Goal: Find specific page/section: Find specific page/section

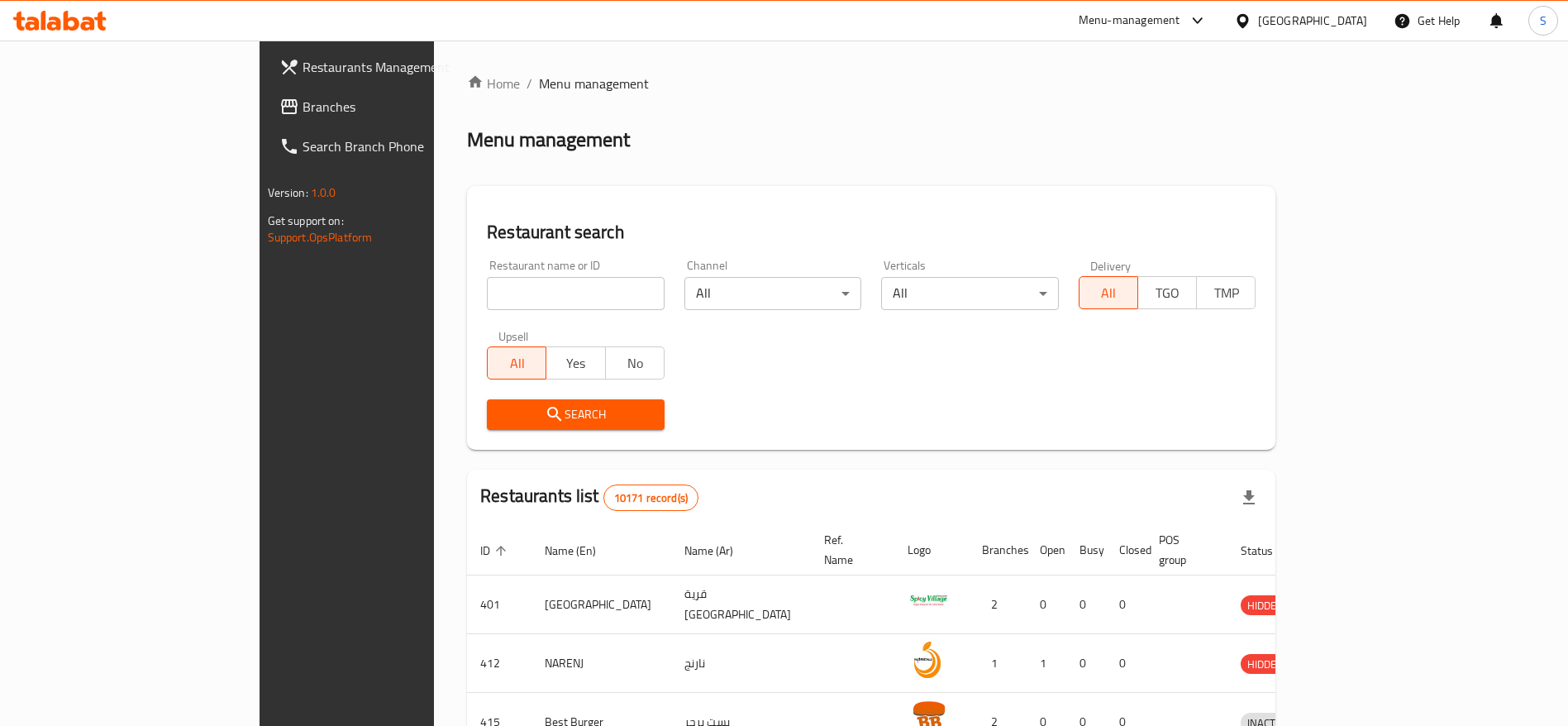
click at [570, 294] on input "search" at bounding box center [575, 293] width 178 height 33
type input "dfc"
click button "Search" at bounding box center [575, 414] width 178 height 31
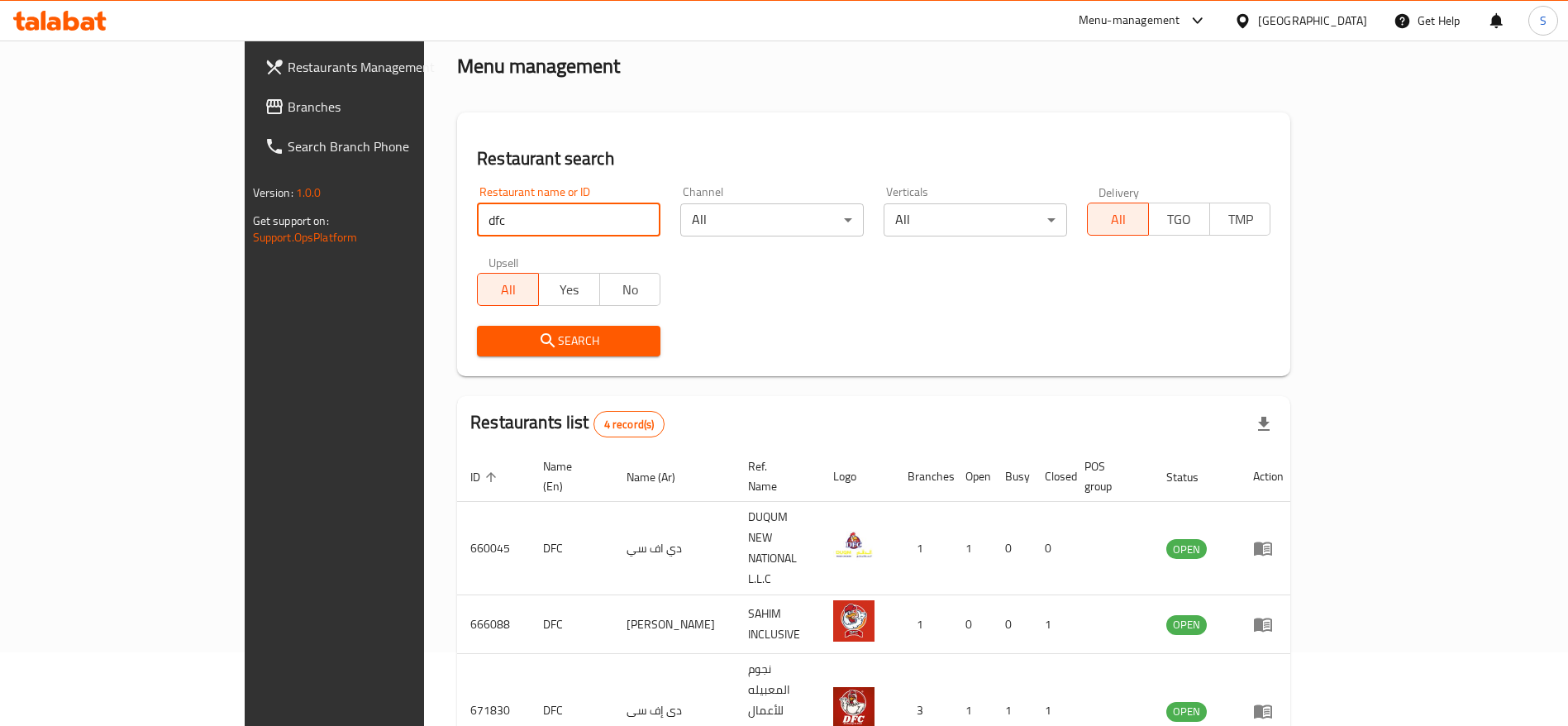
scroll to position [155, 0]
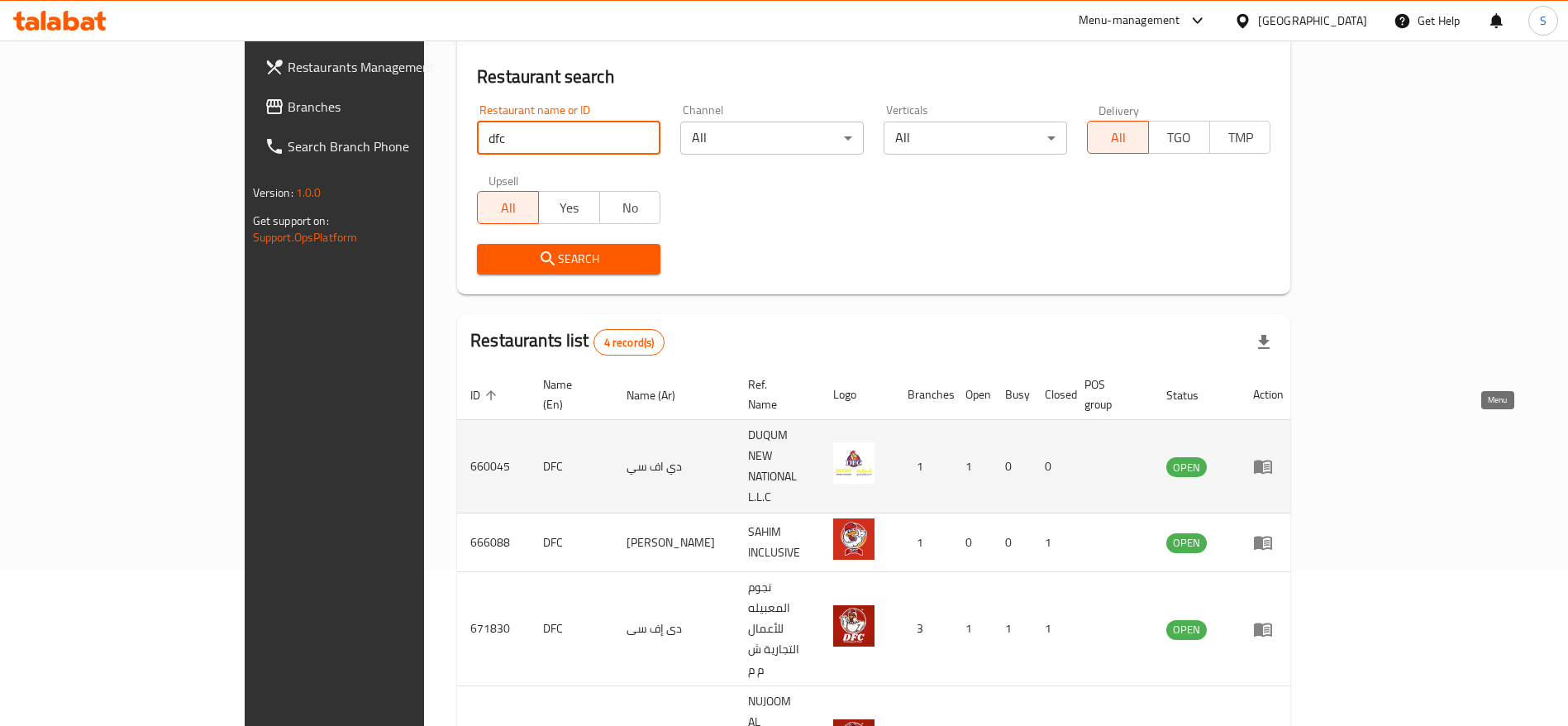
click at [1272, 460] on icon "enhanced table" at bounding box center [1263, 467] width 18 height 14
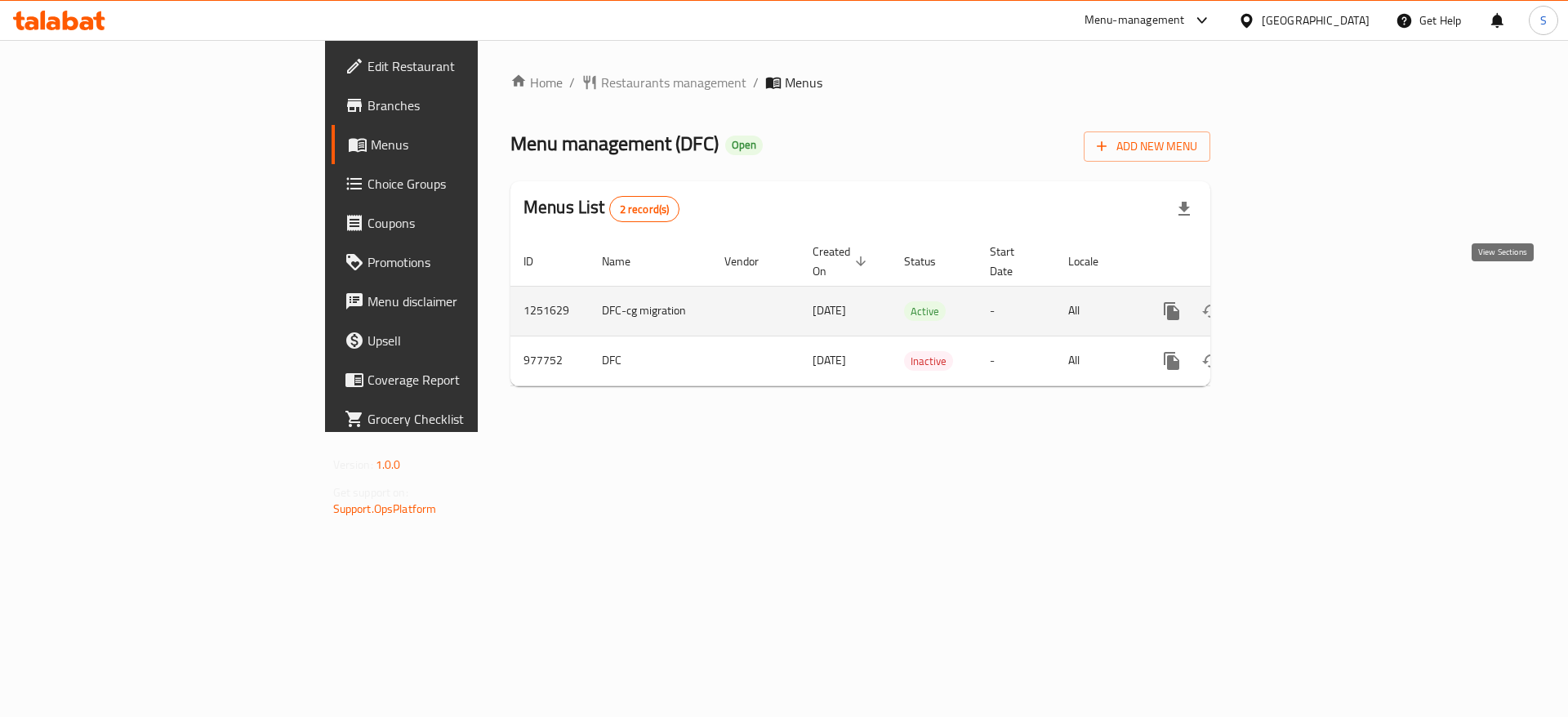
click at [1300, 301] on icon "enhanced table" at bounding box center [1289, 310] width 19 height 19
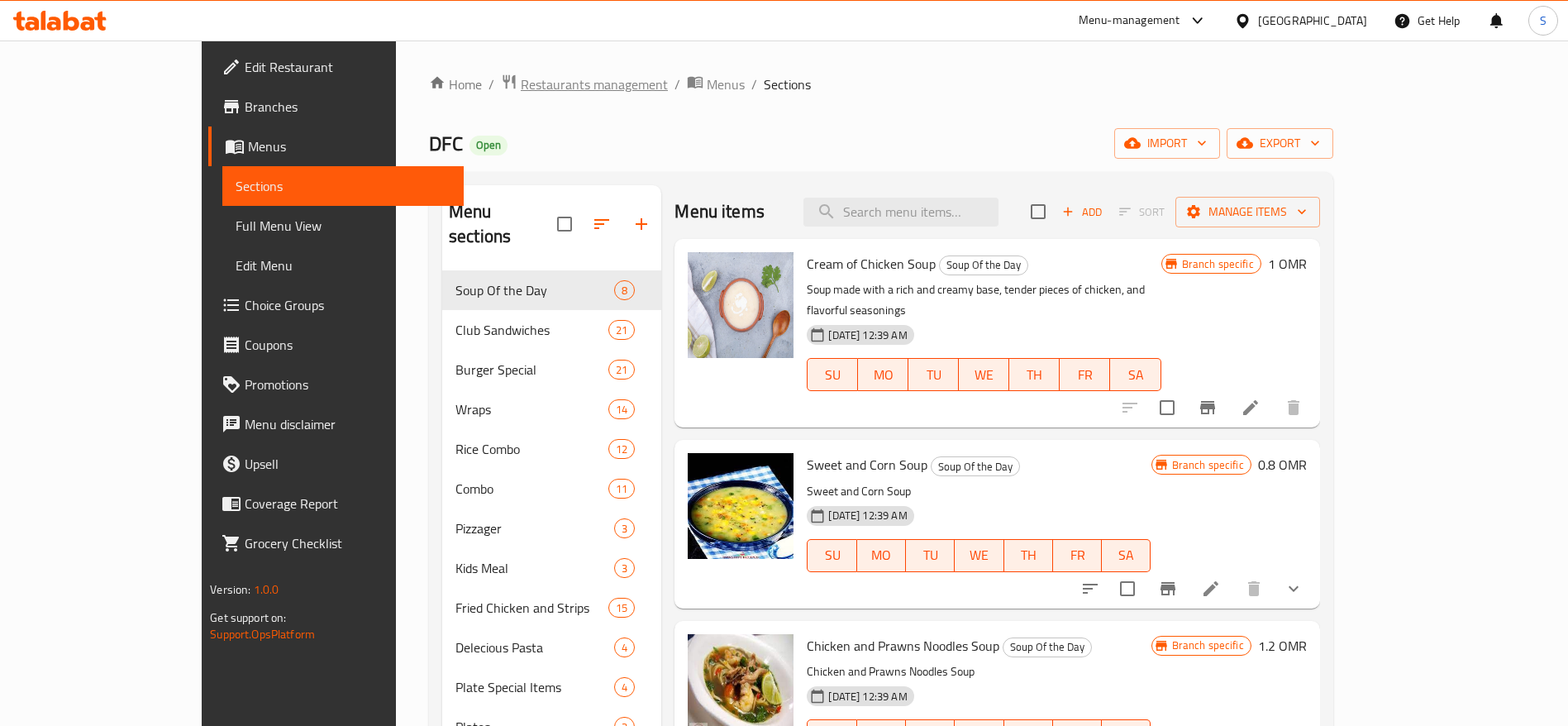
click at [522, 77] on span "Restaurants management" at bounding box center [594, 84] width 147 height 20
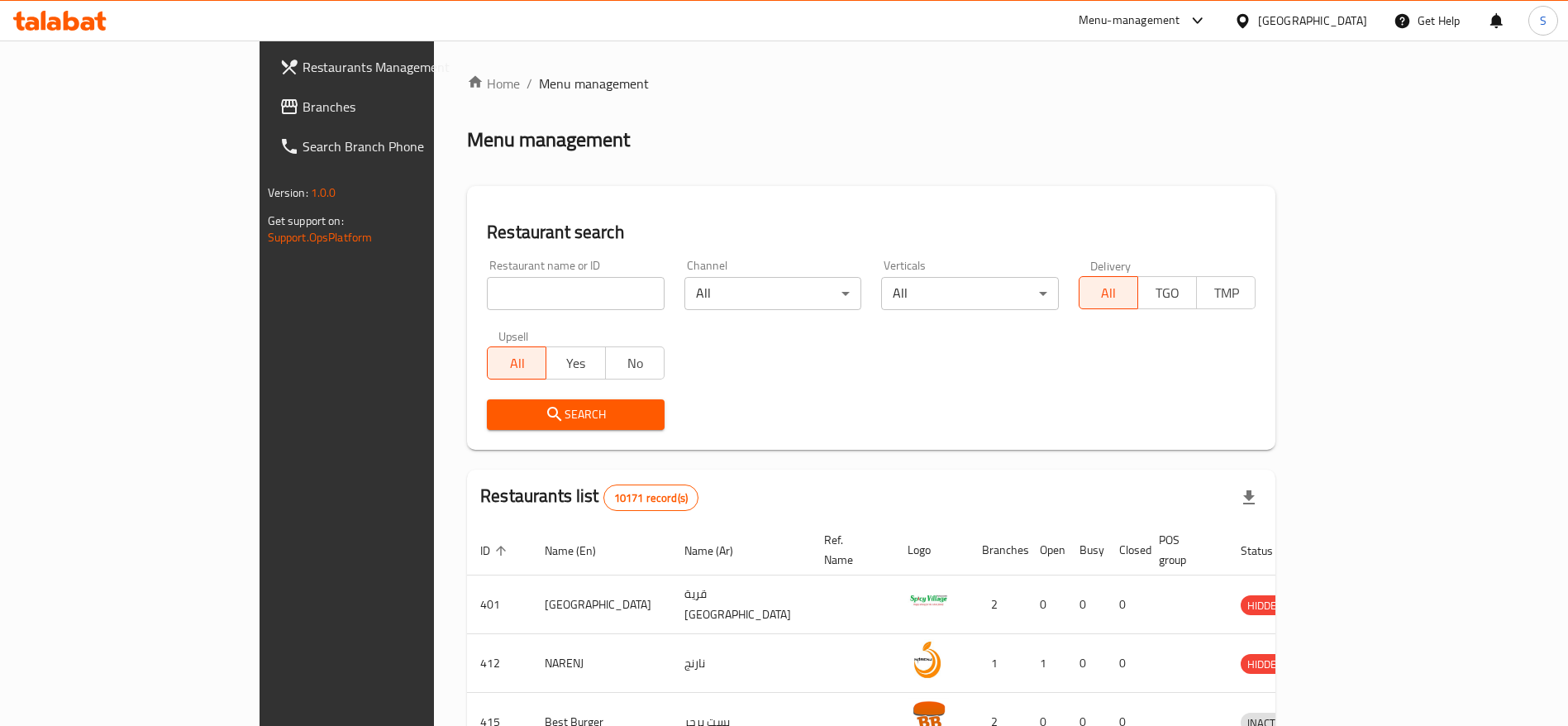
click at [523, 293] on input "search" at bounding box center [575, 293] width 178 height 33
type input "dfc"
click button "Search" at bounding box center [575, 414] width 178 height 31
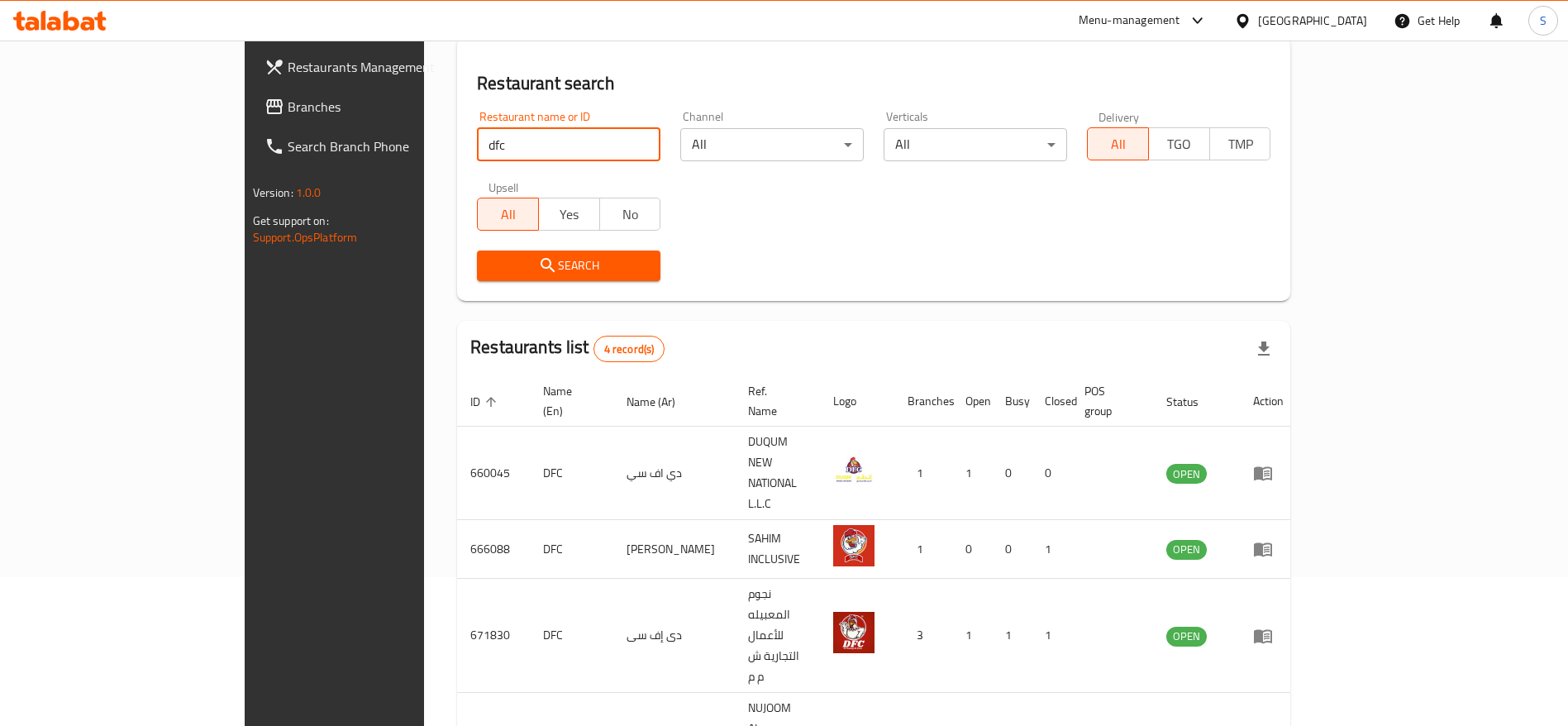
scroll to position [155, 0]
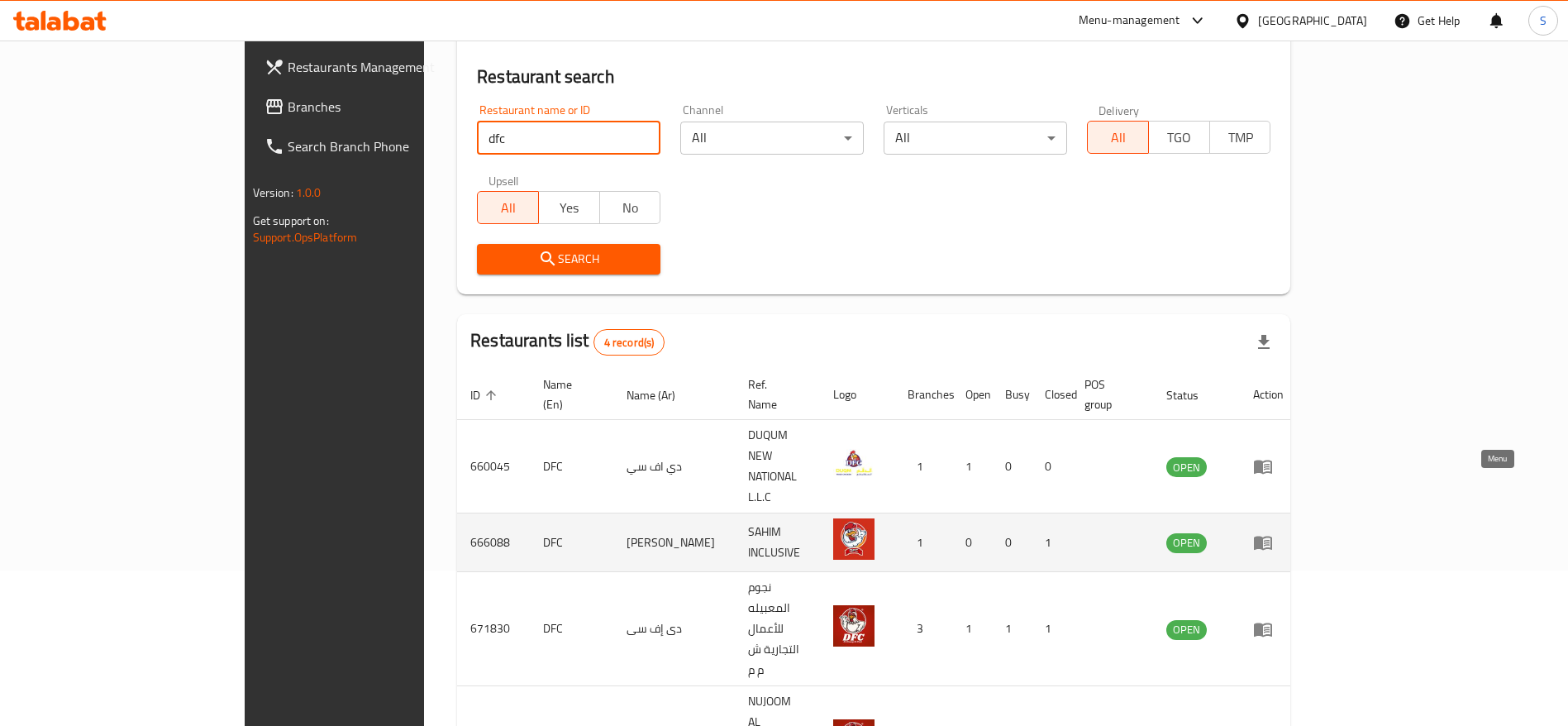
click at [1272, 537] on icon "enhanced table" at bounding box center [1263, 543] width 18 height 14
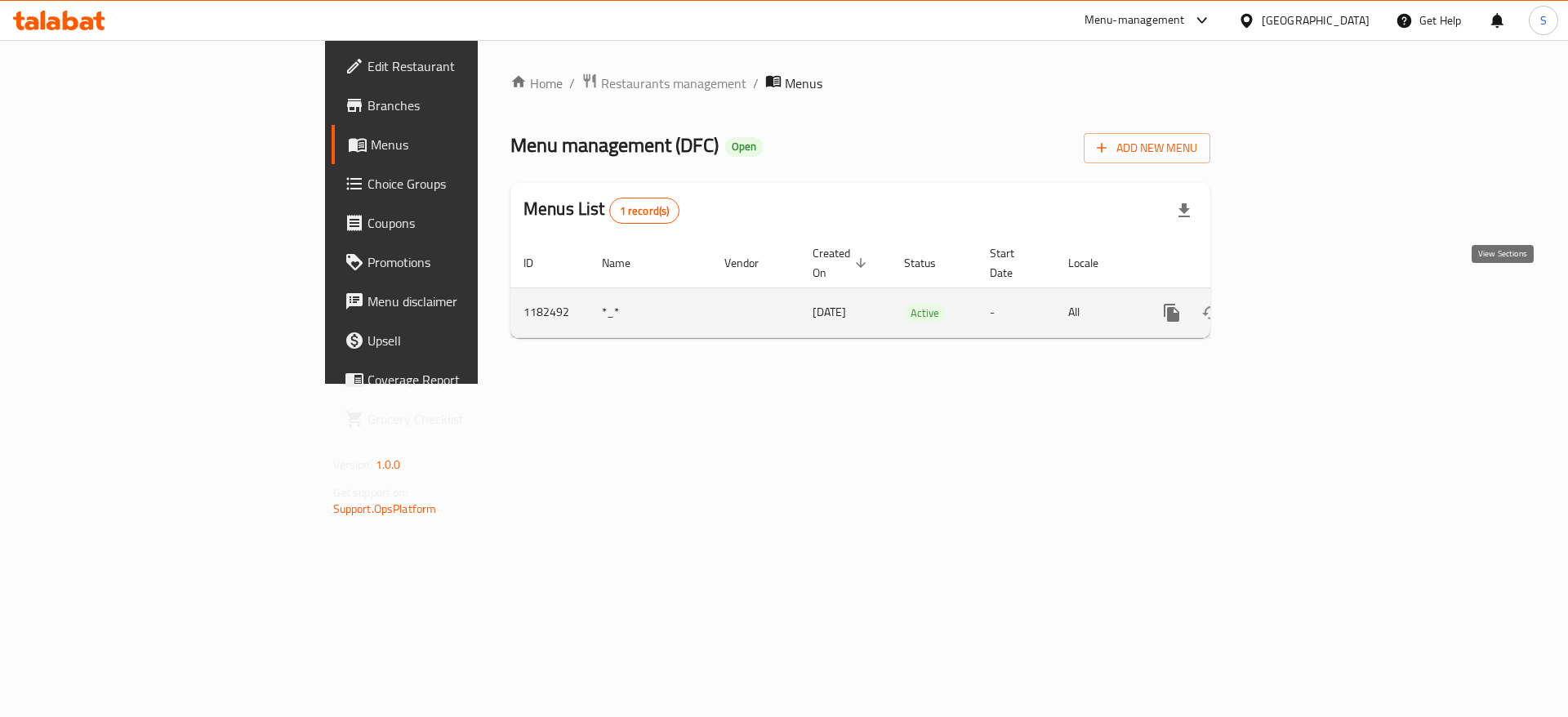
click at [1300, 303] on icon "enhanced table" at bounding box center [1289, 312] width 19 height 19
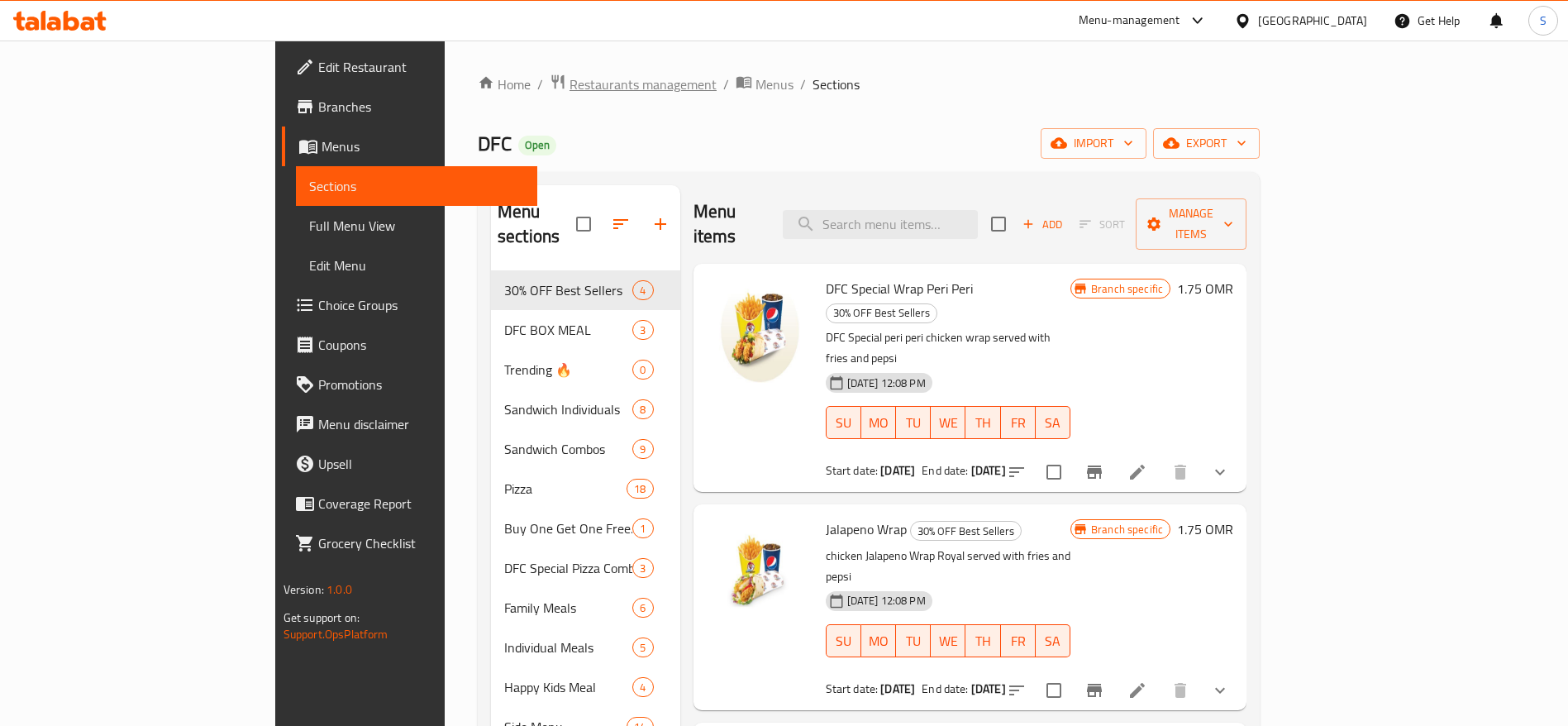
click at [570, 90] on span "Restaurants management" at bounding box center [643, 84] width 147 height 20
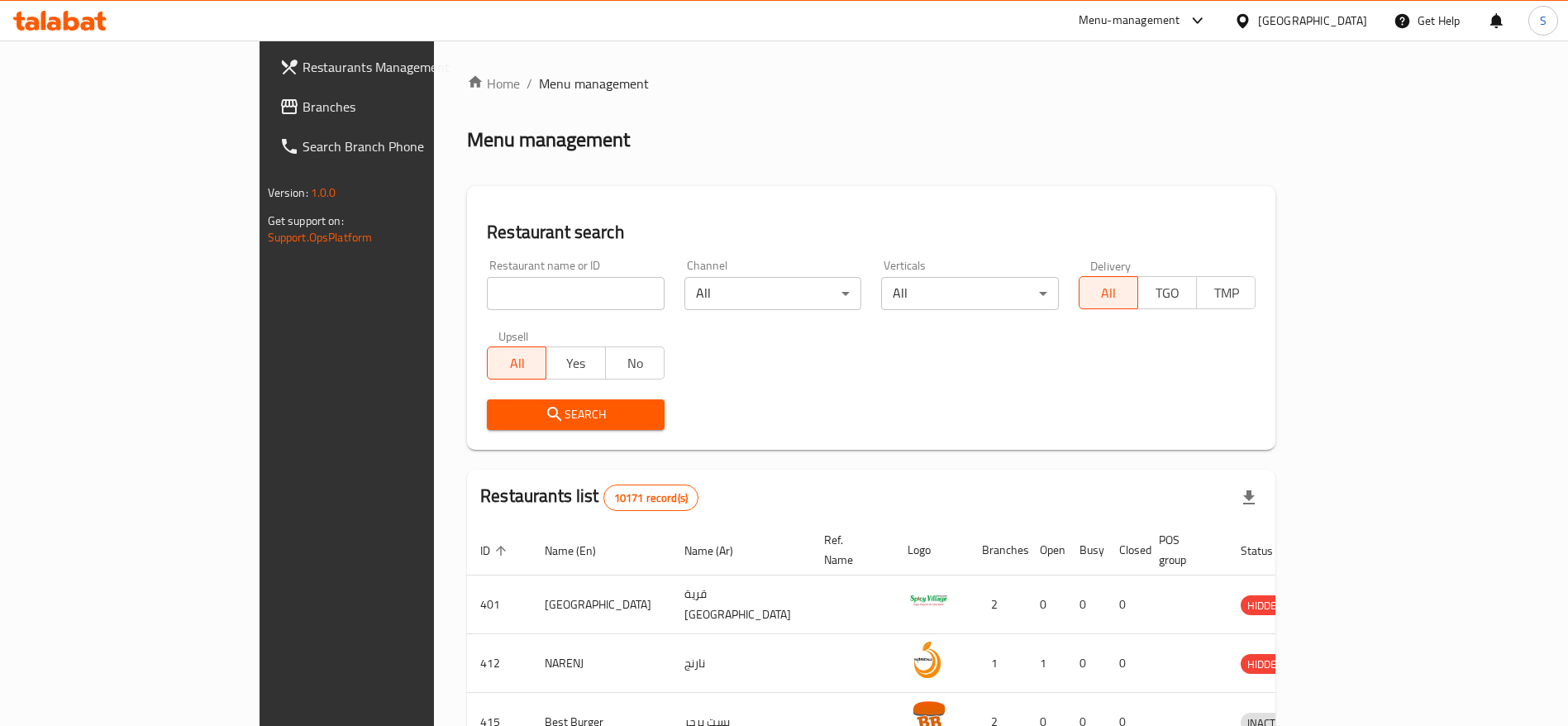
click at [526, 302] on input "search" at bounding box center [575, 293] width 178 height 33
type input "dfc"
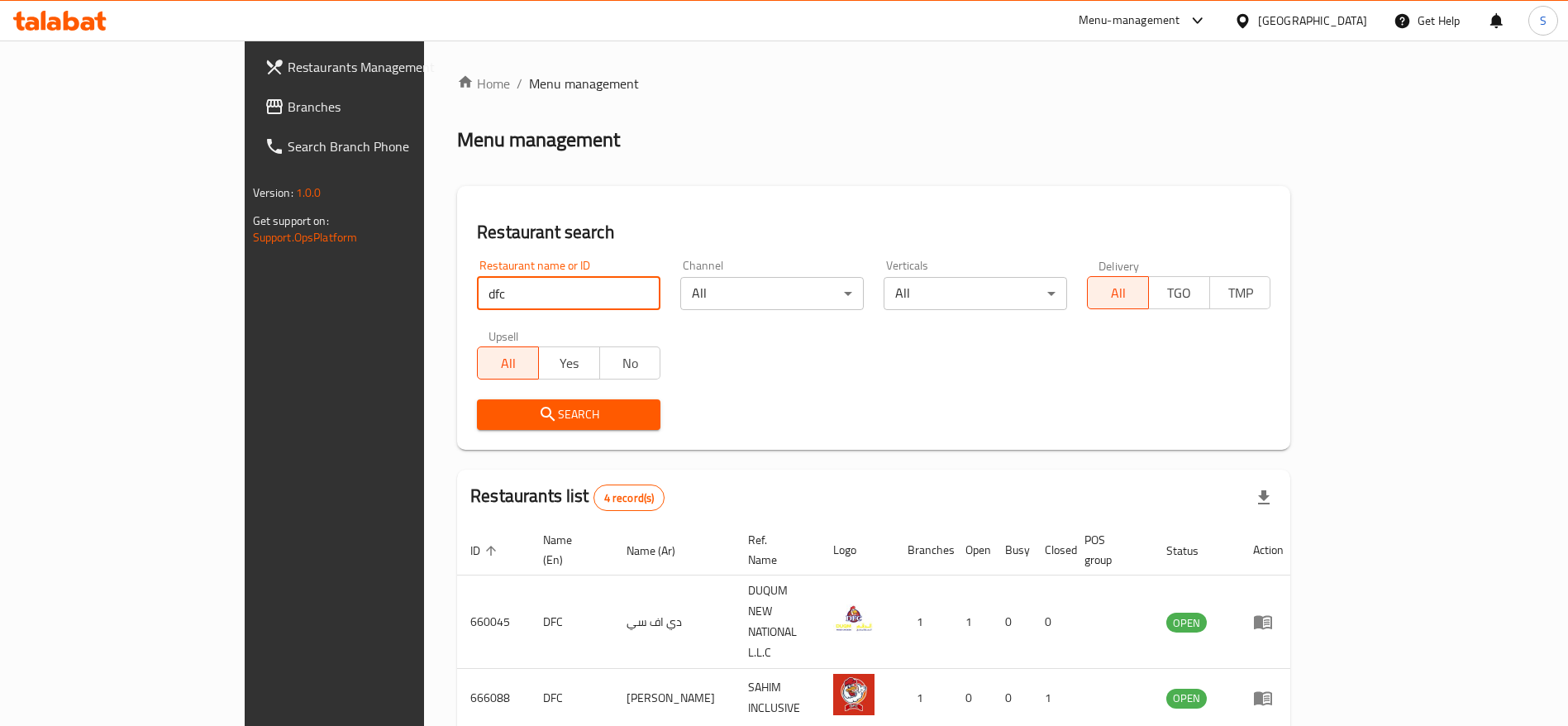
scroll to position [124, 0]
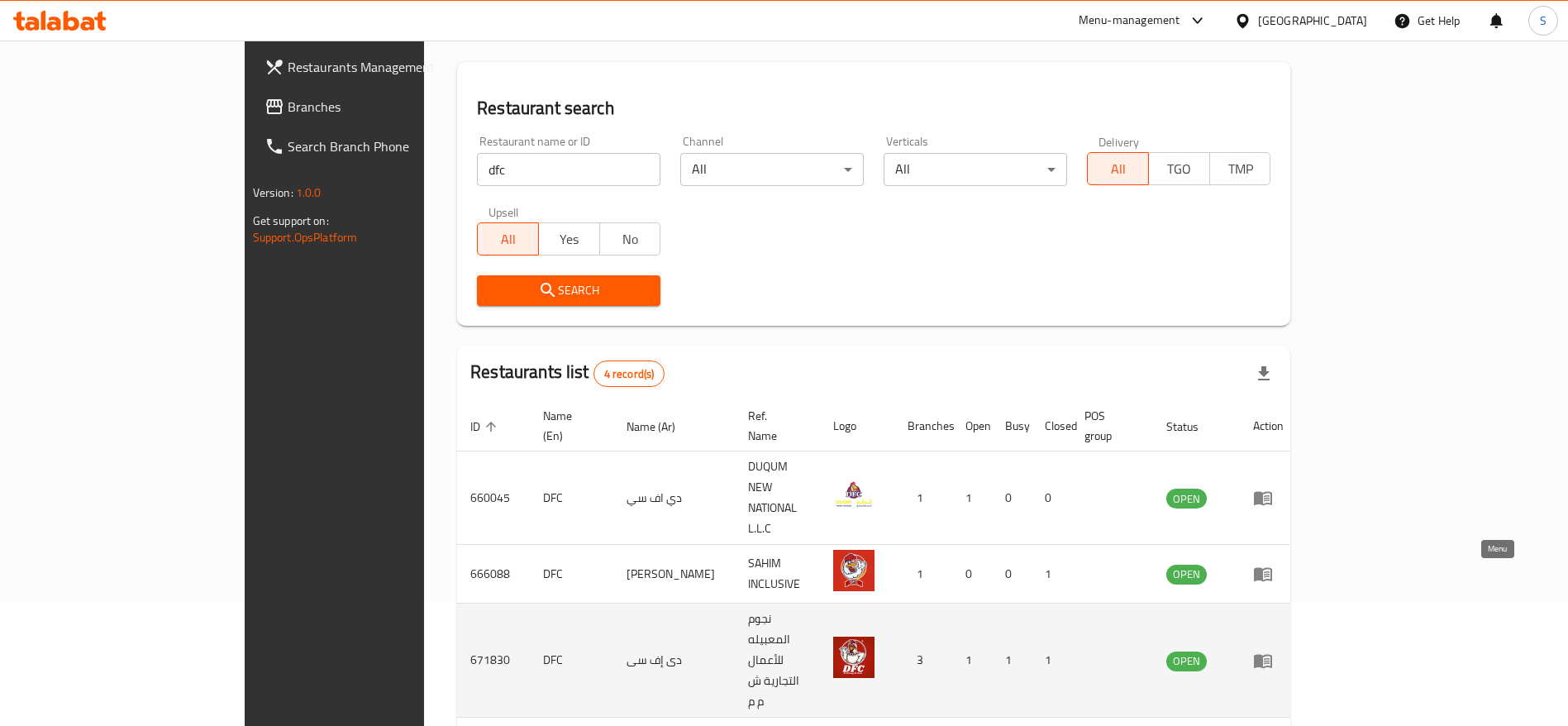
click at [1272, 654] on icon "enhanced table" at bounding box center [1263, 661] width 18 height 14
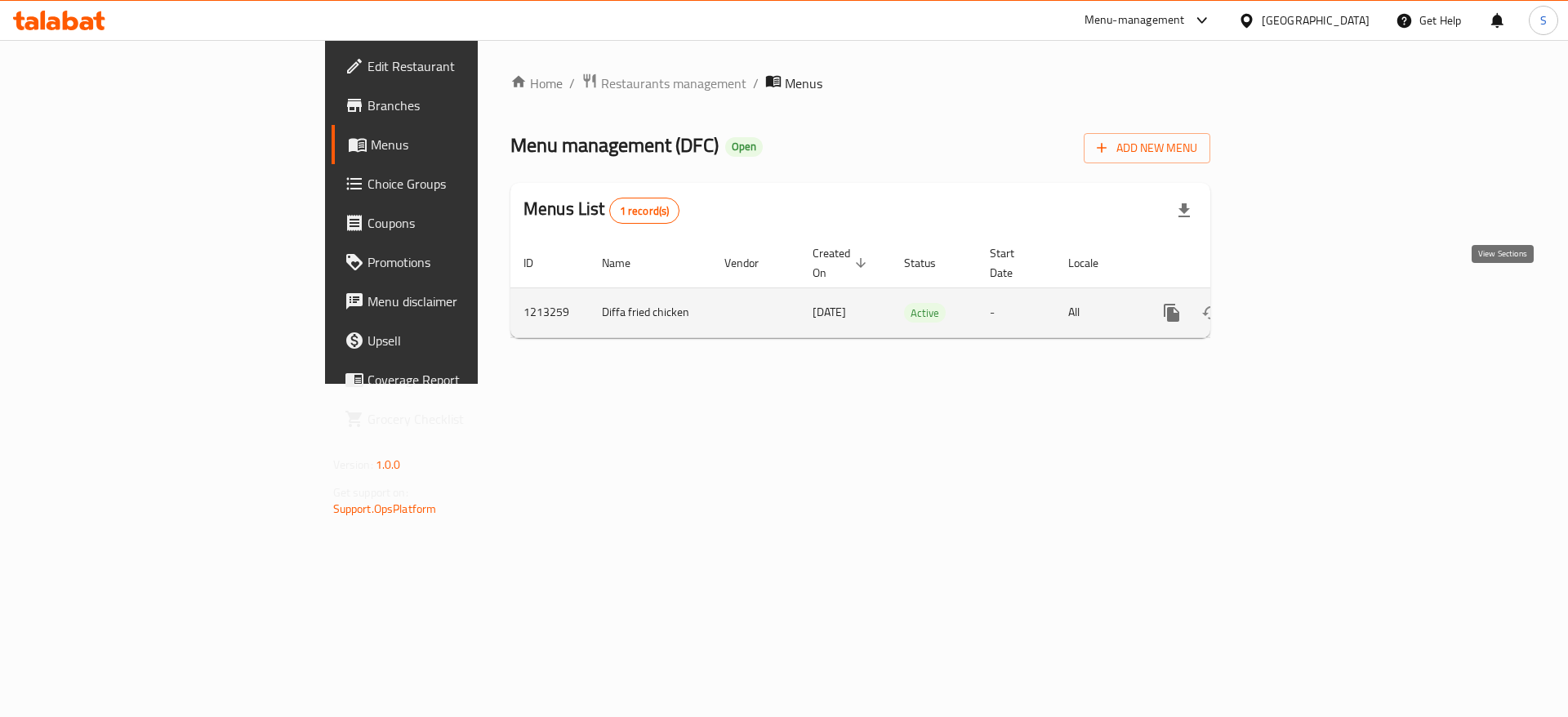
click at [1300, 303] on icon "enhanced table" at bounding box center [1289, 312] width 19 height 19
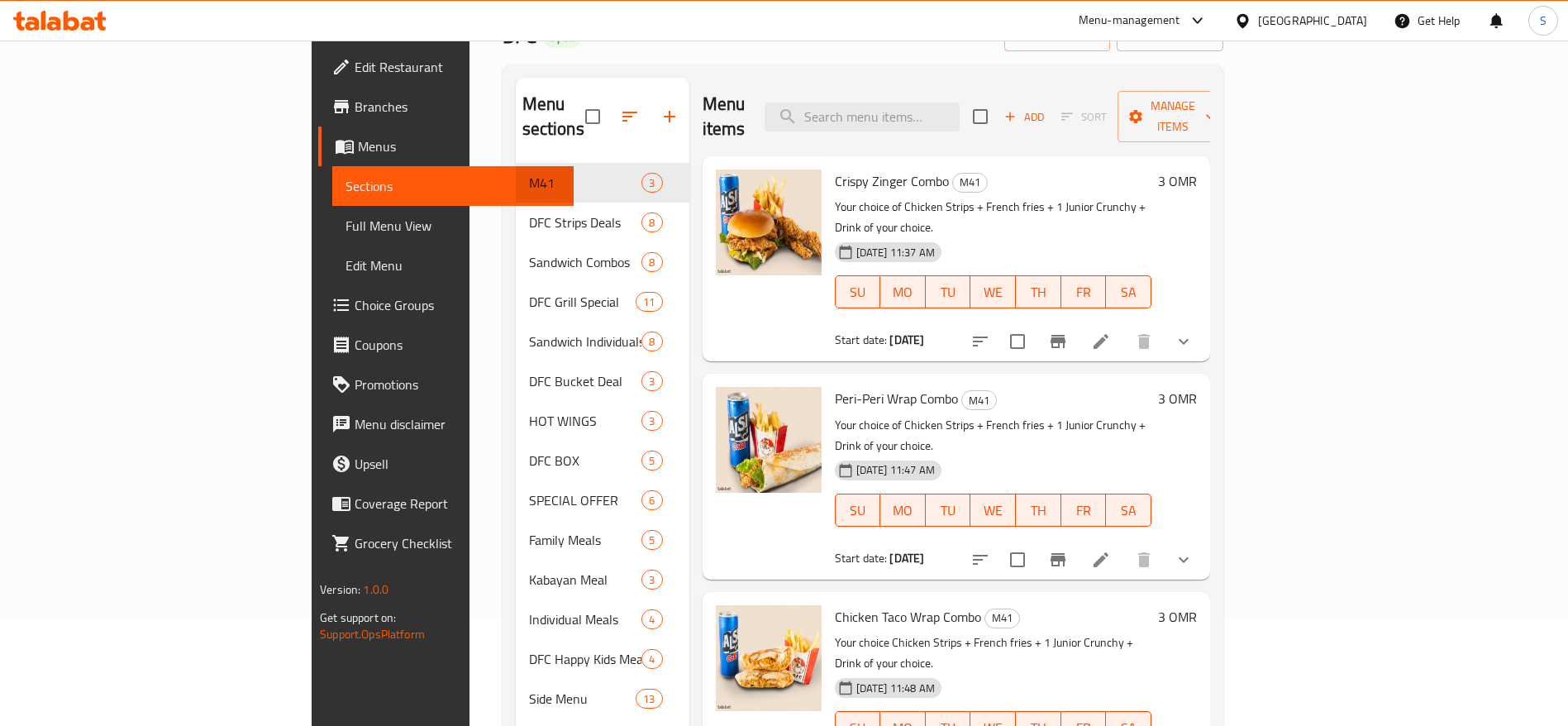
scroll to position [232, 0]
